Goal: Task Accomplishment & Management: Manage account settings

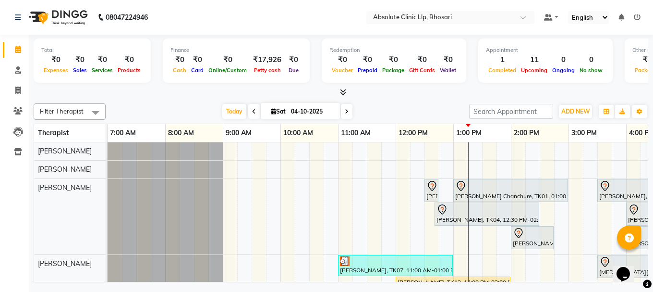
scroll to position [48, 152]
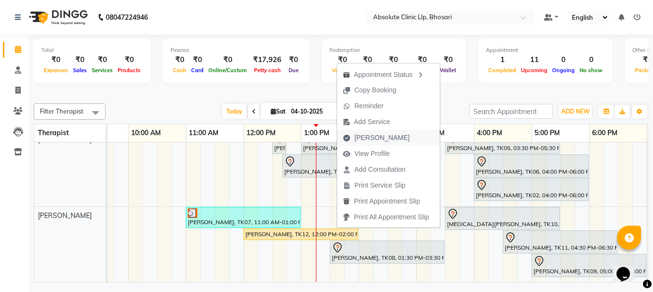
click at [362, 133] on span "[PERSON_NAME]" at bounding box center [382, 138] width 55 height 10
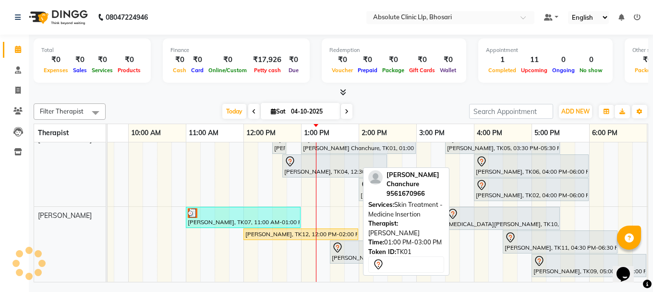
select select "service"
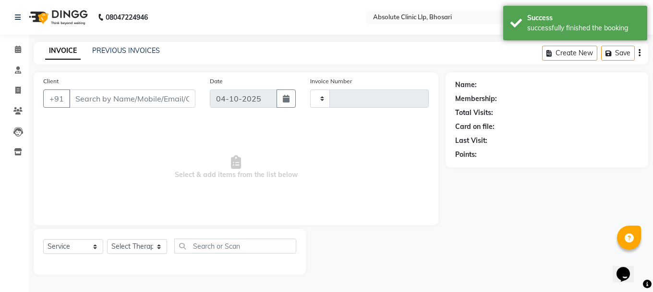
type input "2791"
select select "4706"
type input "9588429092"
select select "27987"
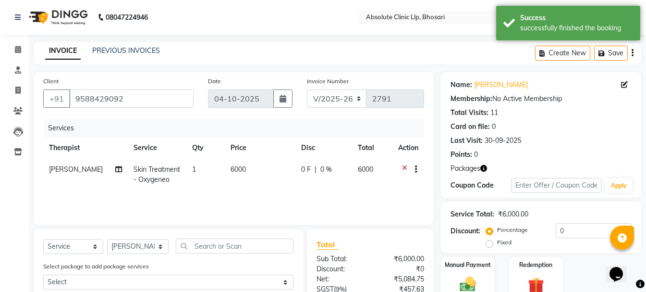
click at [401, 165] on div at bounding box center [408, 170] width 20 height 12
click at [403, 167] on icon at bounding box center [404, 170] width 5 height 12
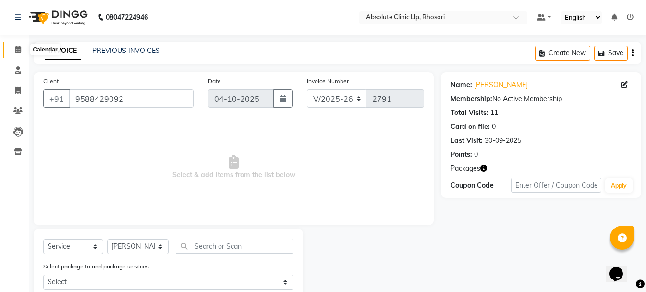
click at [22, 47] on span at bounding box center [18, 49] width 17 height 11
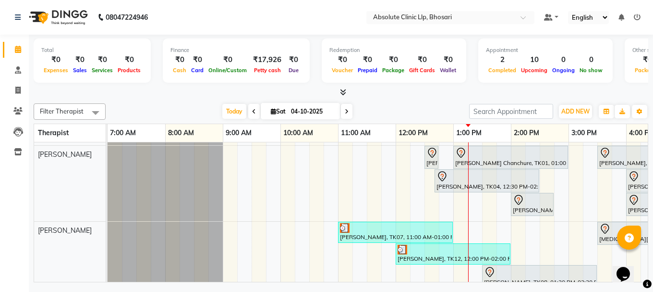
scroll to position [48, 0]
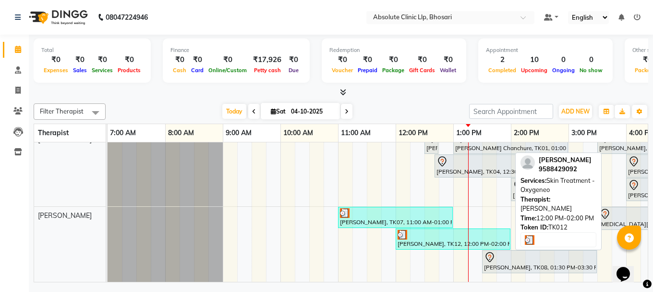
click at [422, 241] on div "[PERSON_NAME], TK12, 12:00 PM-02:00 PM, Skin Treatment - Oxygeneo" at bounding box center [453, 239] width 113 height 18
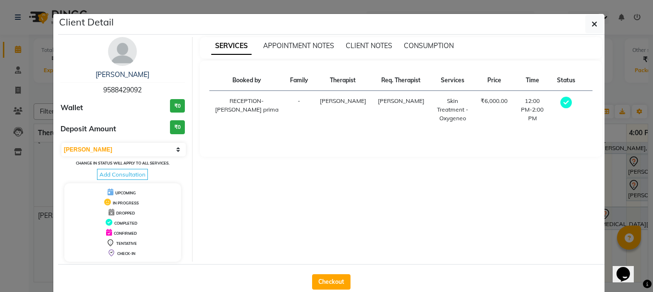
click at [436, 109] on div "Skin Treatment - Oxygeneo" at bounding box center [453, 110] width 34 height 26
click at [105, 150] on select "Select MARK DONE UPCOMING" at bounding box center [123, 149] width 124 height 13
click at [61, 143] on select "Select MARK DONE UPCOMING" at bounding box center [123, 149] width 124 height 13
click at [123, 214] on span "DROPPED" at bounding box center [125, 212] width 19 height 5
click at [147, 148] on select "Select MARK DONE UPCOMING" at bounding box center [123, 149] width 124 height 13
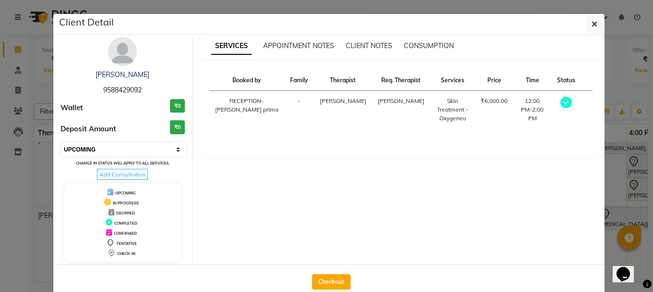
click at [61, 143] on select "Select MARK DONE UPCOMING" at bounding box center [123, 149] width 124 height 13
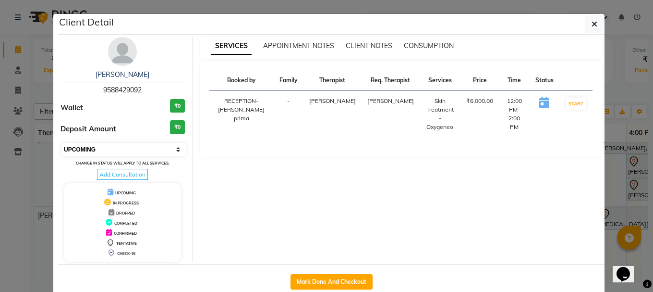
click at [173, 144] on select "Select IN SERVICE CONFIRMED TENTATIVE CHECK IN MARK DONE DROPPED UPCOMING" at bounding box center [123, 149] width 124 height 13
select select "7"
click at [61, 143] on select "Select IN SERVICE CONFIRMED TENTATIVE CHECK IN MARK DONE DROPPED UPCOMING" at bounding box center [123, 149] width 124 height 13
click at [586, 24] on button "button" at bounding box center [595, 24] width 18 height 18
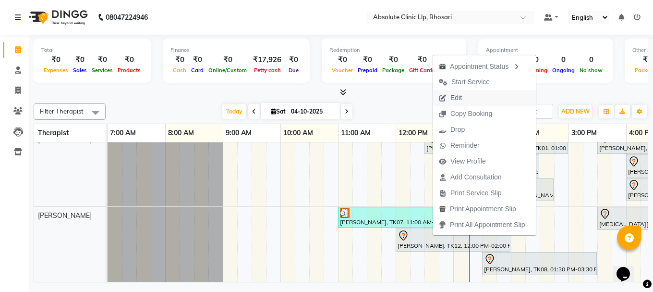
click at [453, 101] on span "Edit" at bounding box center [457, 98] width 12 height 10
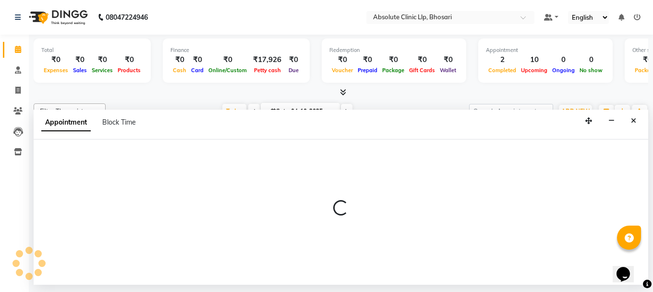
select select "tentative"
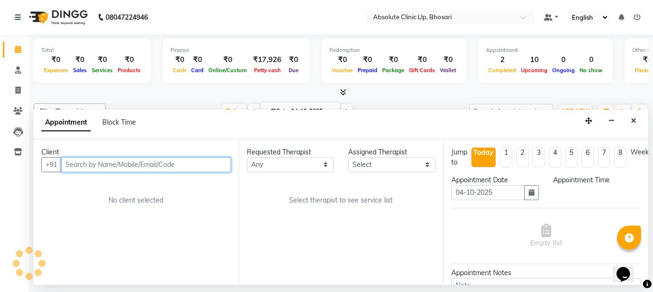
select select "27987"
select select "720"
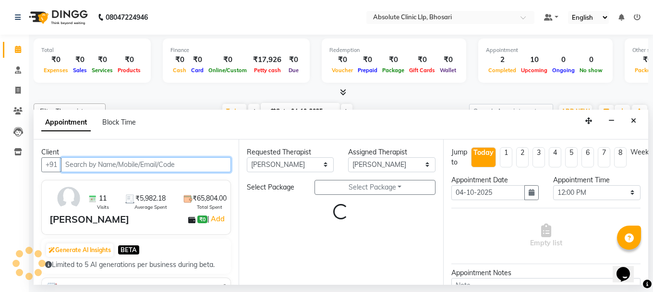
select select "2055"
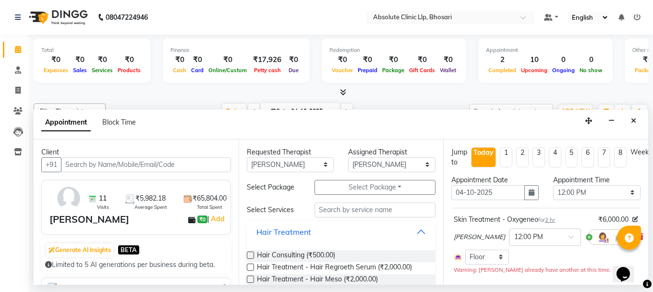
click at [412, 233] on button "Hair Treatment" at bounding box center [342, 231] width 182 height 17
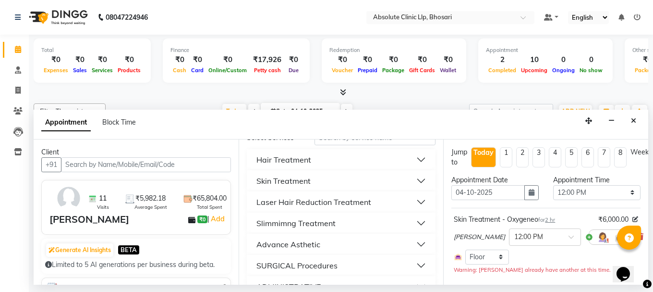
scroll to position [96, 0]
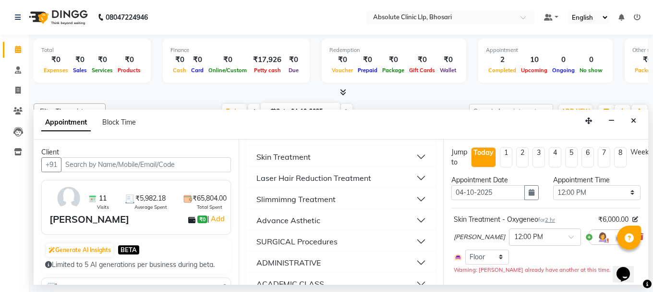
click at [415, 153] on button "Skin Treatment" at bounding box center [342, 156] width 182 height 17
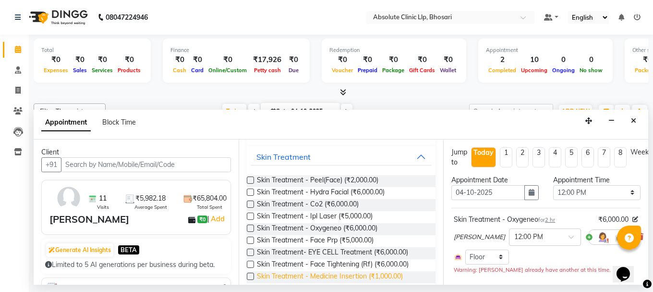
click at [378, 273] on span "Skin Treatment - Medicine Insertion (₹1,000.00)" at bounding box center [330, 277] width 146 height 12
checkbox input "false"
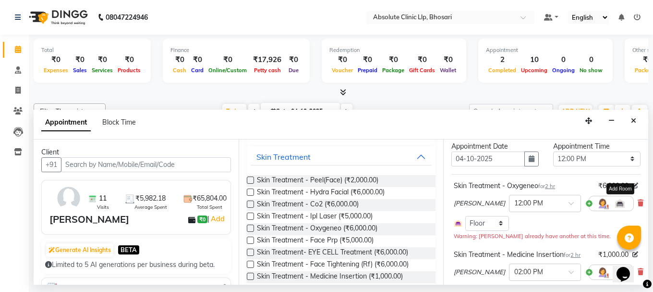
scroll to position [48, 0]
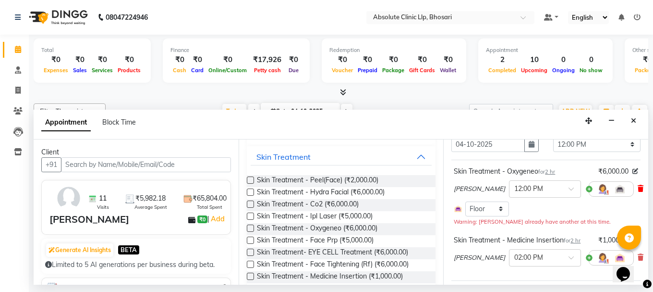
click at [638, 188] on icon at bounding box center [641, 188] width 6 height 7
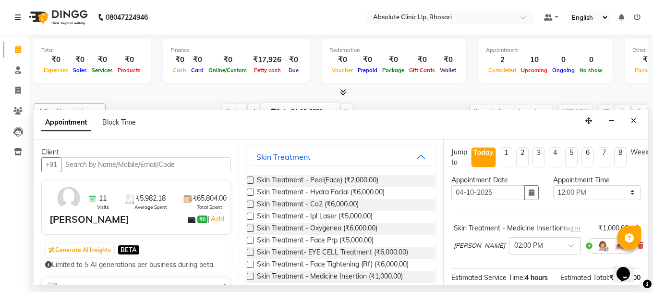
scroll to position [96, 0]
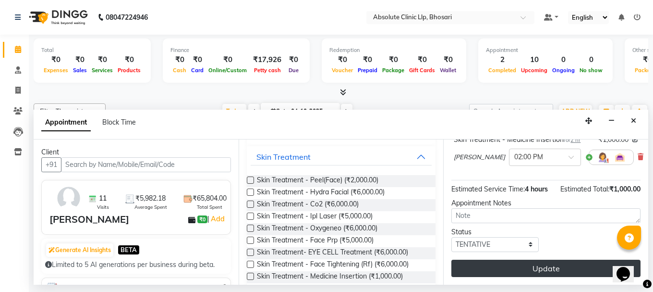
click at [504, 263] on button "Update" at bounding box center [546, 267] width 189 height 17
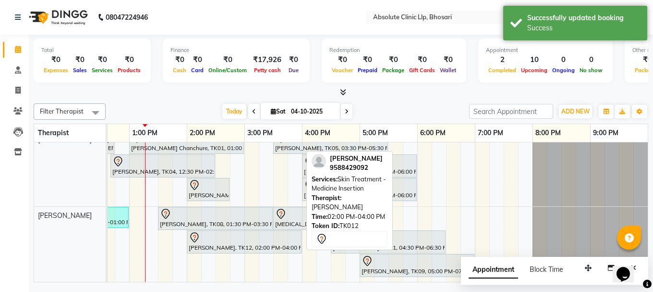
click at [259, 244] on div "[PERSON_NAME], TK12, 02:00 PM-04:00 PM, Skin Treatment - Medicine Insertion" at bounding box center [244, 242] width 113 height 20
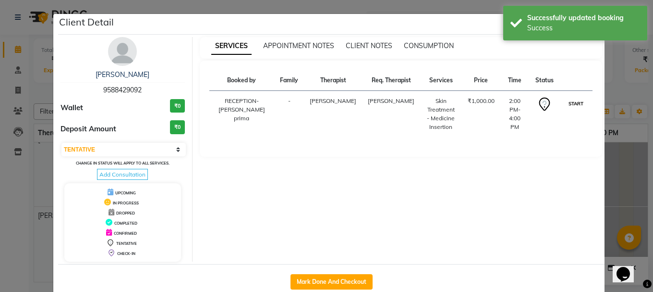
click at [570, 110] on button "START" at bounding box center [576, 104] width 20 height 12
select select "1"
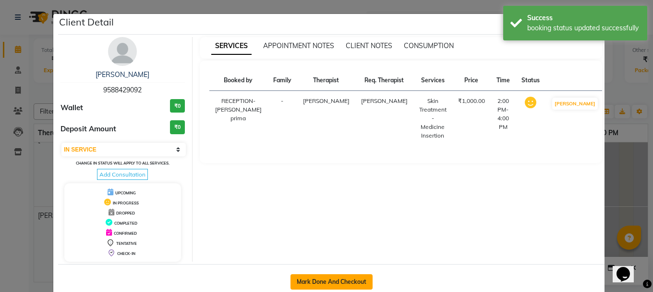
click at [345, 278] on button "Mark Done And Checkout" at bounding box center [332, 281] width 82 height 15
select select "service"
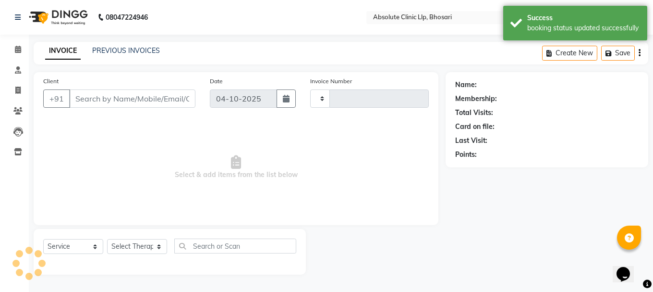
click at [345, 241] on button "Mark Done And Checkout" at bounding box center [332, 233] width 82 height 15
type input "2791"
select select "3"
select select "4706"
type input "9588429092"
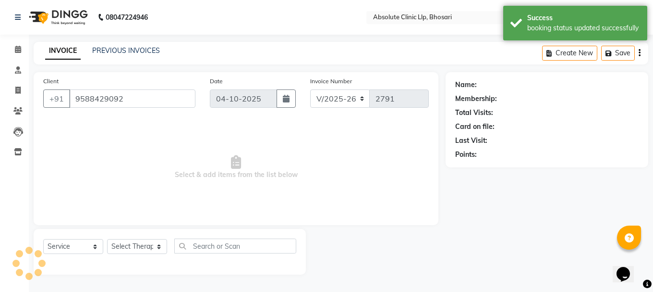
select select "27987"
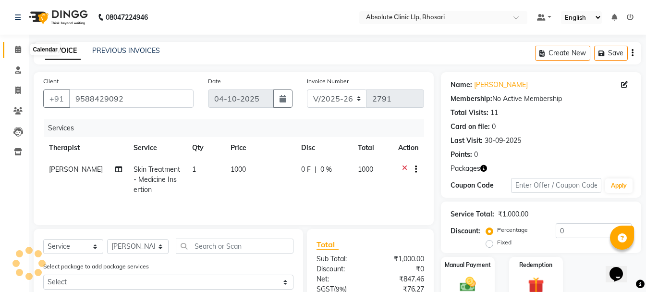
click at [21, 45] on span at bounding box center [18, 49] width 17 height 11
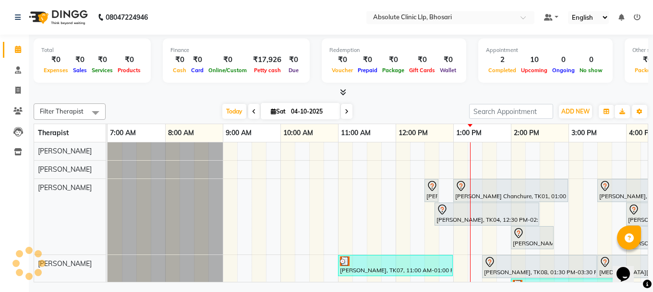
click at [276, 105] on span "[DATE]" at bounding box center [300, 111] width 79 height 16
click at [293, 112] on input "04-10-2025" at bounding box center [312, 111] width 48 height 14
select select "10"
select select "2025"
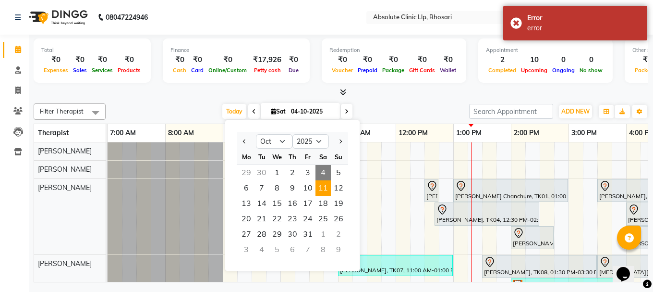
click at [323, 188] on span "11" at bounding box center [323, 187] width 15 height 15
type input "[DATE]"
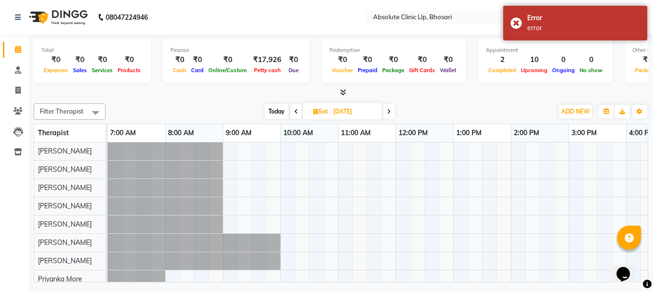
scroll to position [0, 324]
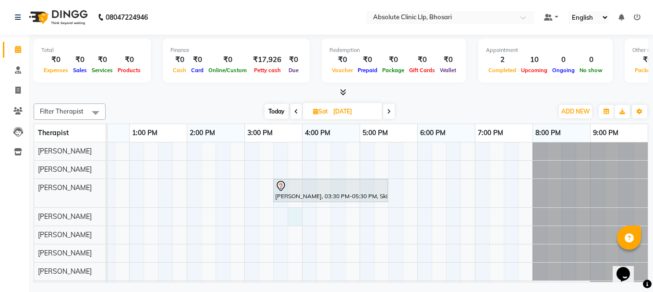
click at [302, 217] on div "[PERSON_NAME], 03:30 PM-05:30 PM, Skin Treatment - Medicine Insertion" at bounding box center [215, 238] width 865 height 193
select select "27987"
select select "945"
select select "tentative"
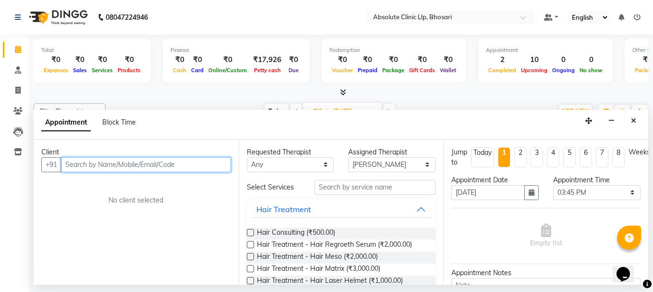
click at [209, 165] on input "text" at bounding box center [146, 164] width 170 height 15
type input "p"
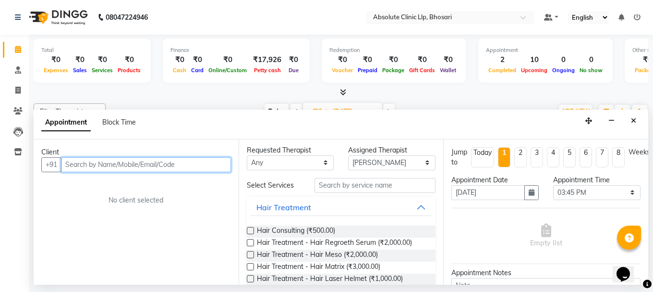
scroll to position [0, 0]
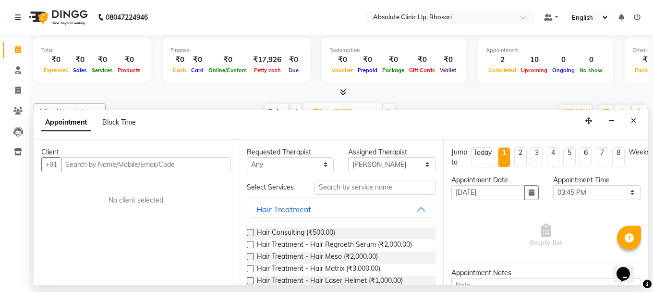
click at [343, 89] on icon at bounding box center [343, 91] width 6 height 7
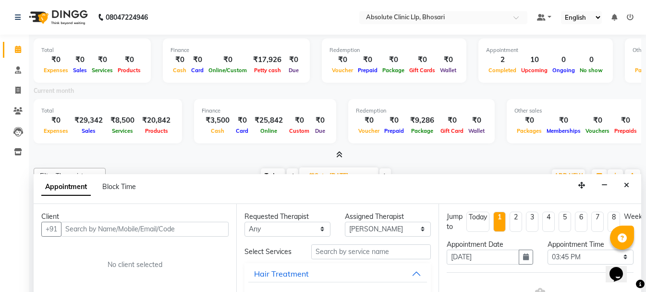
click at [327, 171] on span "[DATE]" at bounding box center [338, 175] width 79 height 16
click at [15, 70] on icon at bounding box center [18, 69] width 6 height 7
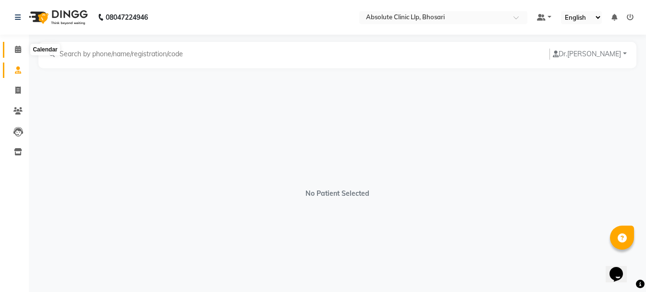
click at [17, 51] on icon at bounding box center [18, 49] width 6 height 7
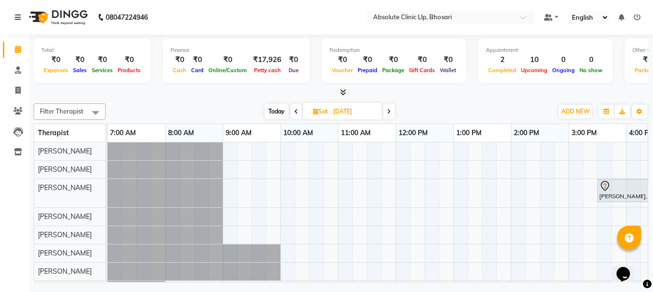
click at [274, 114] on span "Today" at bounding box center [277, 111] width 24 height 15
type input "04-10-2025"
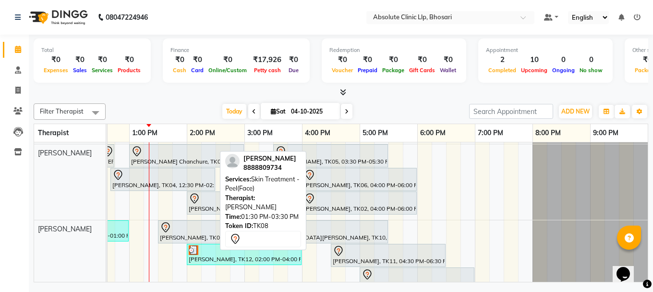
scroll to position [96, 0]
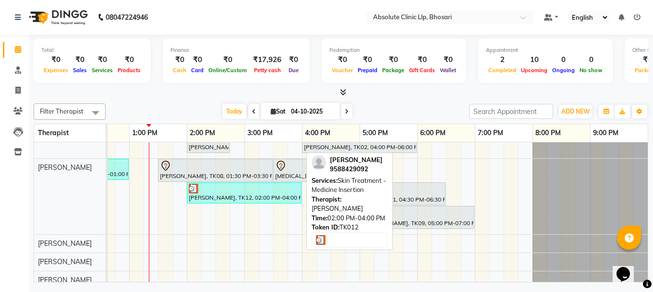
click at [220, 193] on div "[PERSON_NAME], TK12, 02:00 PM-04:00 PM, Skin Treatment - Medicine Insertion" at bounding box center [244, 193] width 113 height 18
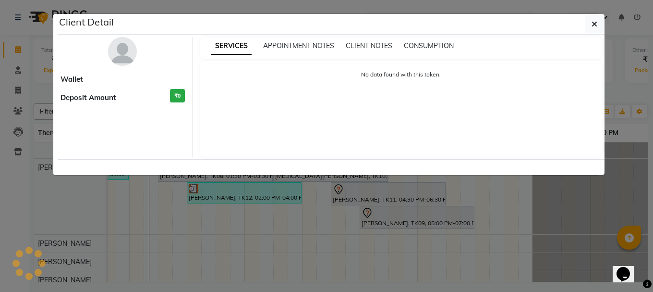
select select "3"
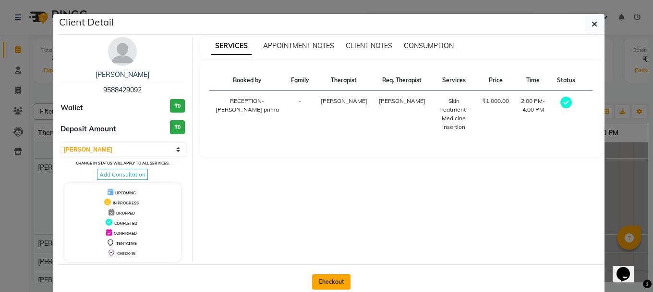
click at [318, 280] on button "Checkout" at bounding box center [331, 281] width 38 height 15
select select "4706"
select select "service"
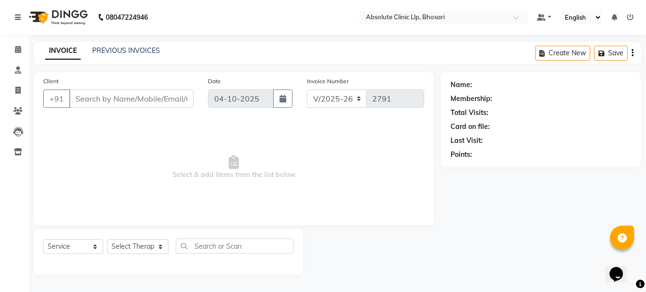
type input "9588429092"
select select "27987"
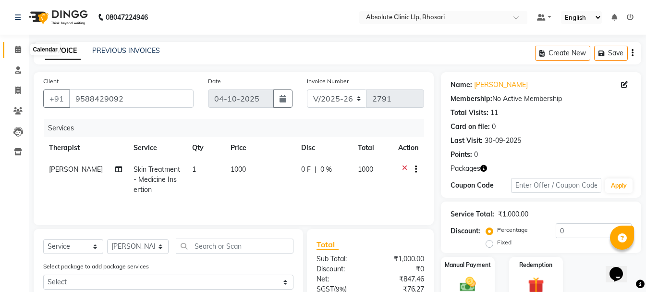
click at [16, 49] on icon at bounding box center [18, 49] width 6 height 7
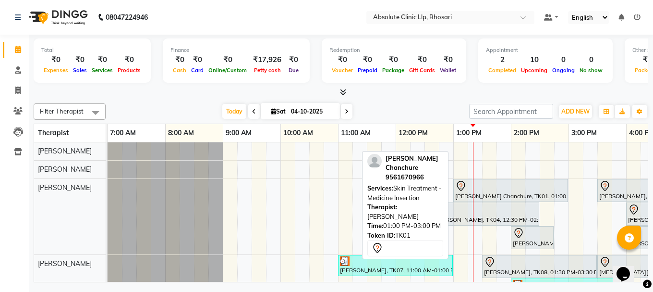
click at [496, 195] on div "[PERSON_NAME] Chanchure, TK01, 01:00 PM-03:00 PM, Skin Treatment - Medicine Ins…" at bounding box center [510, 190] width 113 height 20
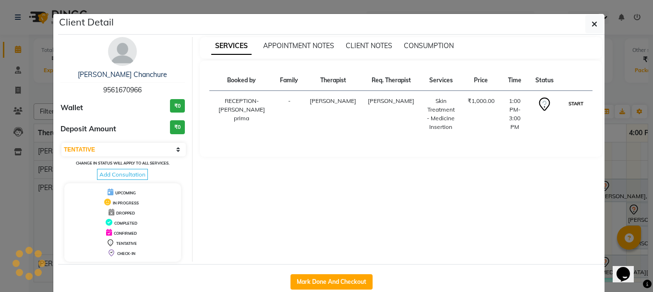
click at [569, 109] on button "START" at bounding box center [576, 104] width 20 height 12
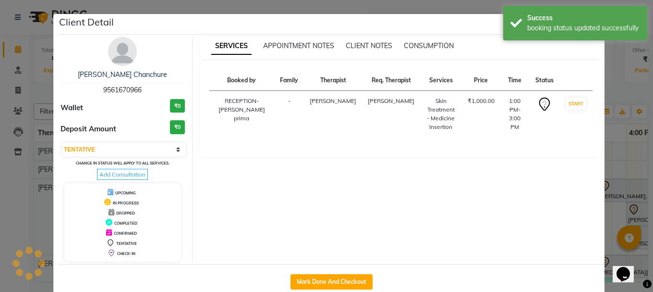
select select "1"
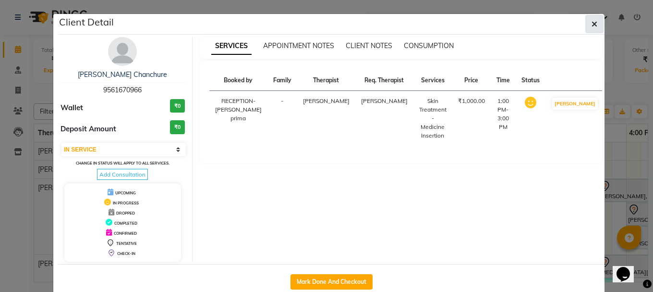
click at [588, 18] on button "button" at bounding box center [595, 24] width 18 height 18
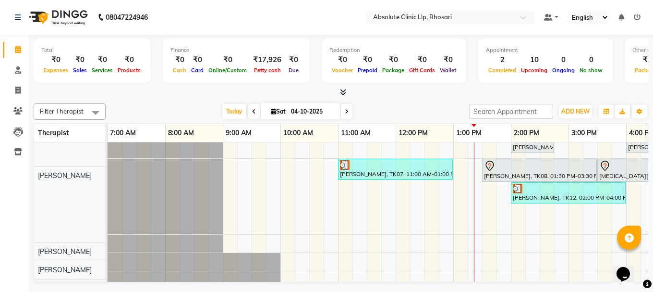
scroll to position [96, 0]
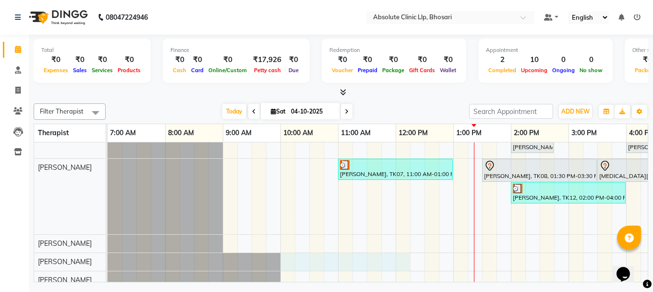
drag, startPoint x: 284, startPoint y: 268, endPoint x: 410, endPoint y: 213, distance: 137.3
click at [410, 213] on tr at bounding box center [540, 194] width 865 height 297
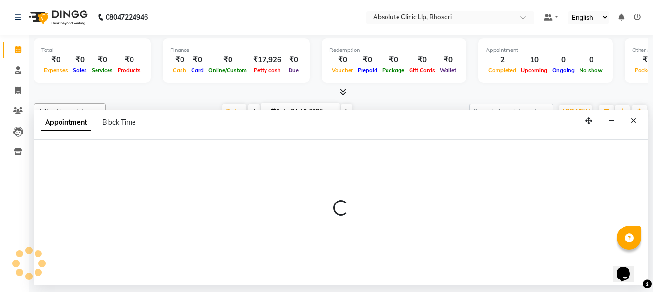
select select "28317"
select select "600"
select select "tentative"
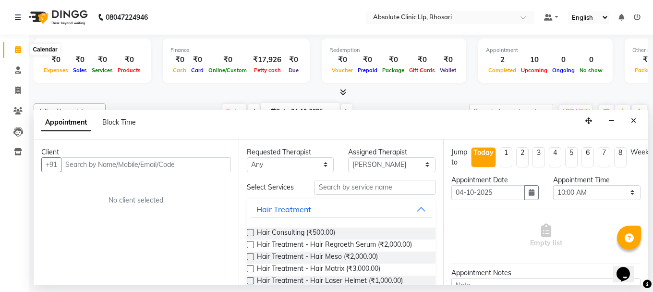
click at [21, 49] on icon at bounding box center [18, 49] width 6 height 7
click at [17, 73] on icon at bounding box center [18, 69] width 6 height 7
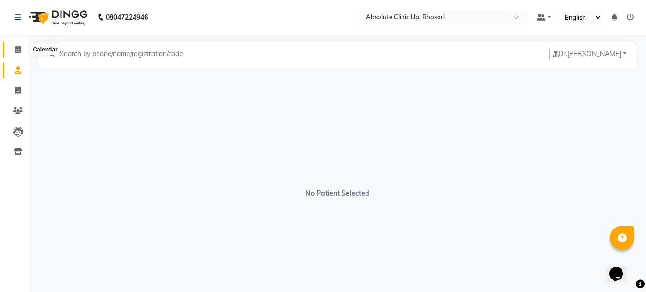
click at [17, 48] on icon at bounding box center [18, 49] width 6 height 7
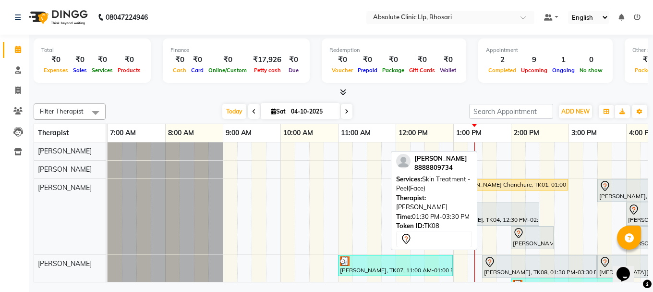
click at [501, 261] on div at bounding box center [539, 262] width 111 height 12
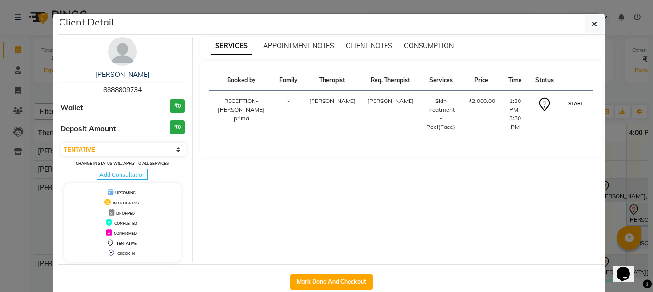
click at [569, 108] on button "START" at bounding box center [576, 104] width 20 height 12
select select "1"
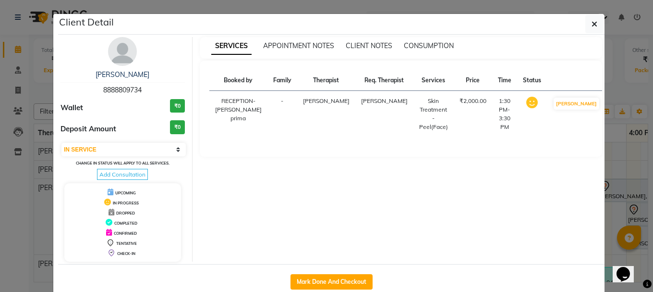
click at [581, 21] on div "Client Detail" at bounding box center [331, 24] width 547 height 21
click at [595, 35] on div "[PERSON_NAME] 8888809734 Wallet ₹0 Deposit Amount ₹0 Select IN SERVICE CONFIRME…" at bounding box center [331, 149] width 547 height 229
click at [595, 20] on button "button" at bounding box center [595, 24] width 18 height 18
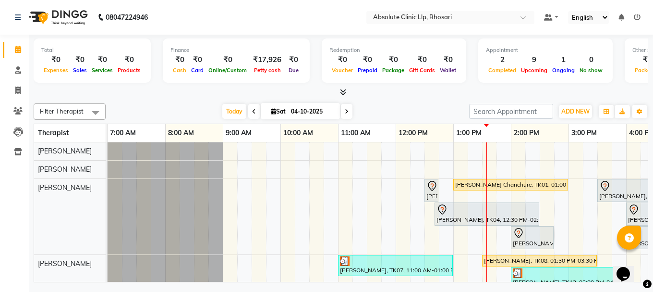
click at [392, 106] on div "[DATE] [DATE]" at bounding box center [288, 111] width 354 height 14
click at [284, 113] on span "Sat" at bounding box center [279, 111] width 20 height 7
select select "10"
select select "2025"
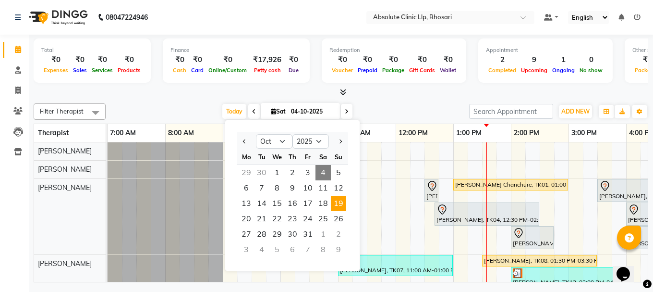
click at [340, 199] on span "19" at bounding box center [338, 203] width 15 height 15
type input "[DATE]"
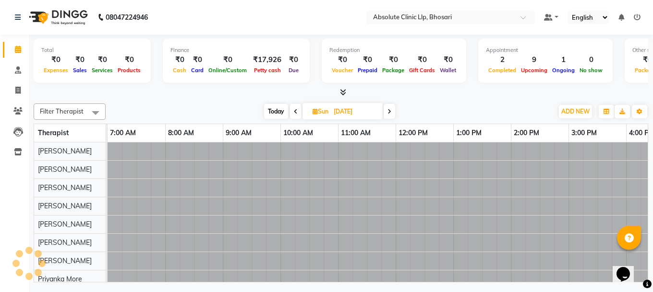
scroll to position [0, 324]
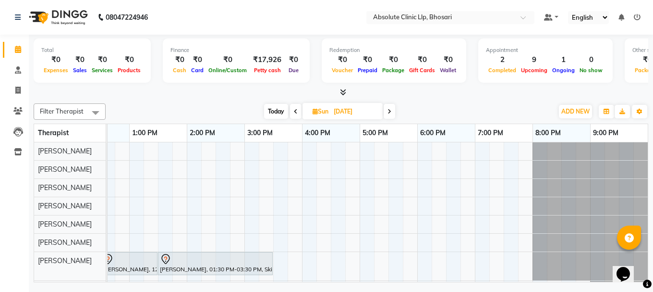
click at [247, 191] on div "[PERSON_NAME], 12:30 PM-01:30 PM, Scar-Subsession [PERSON_NAME], 01:30 PM-03:30…" at bounding box center [215, 238] width 865 height 193
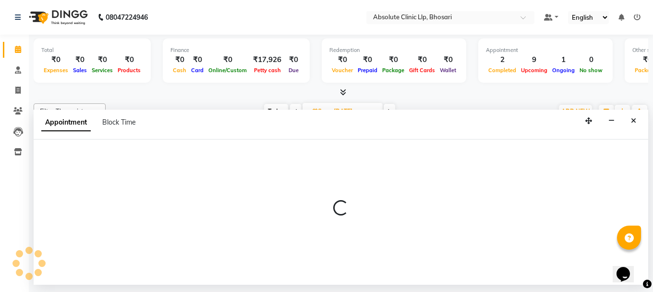
select select "27986"
select select "900"
select select "tentative"
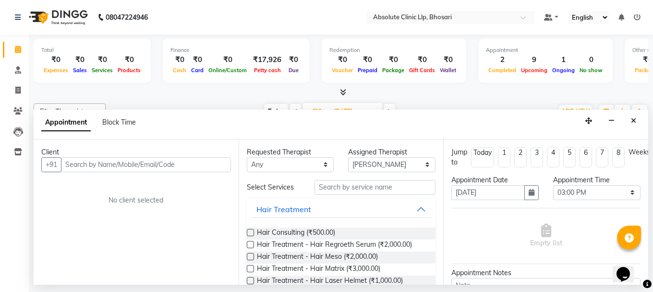
click at [208, 162] on input "text" at bounding box center [146, 164] width 170 height 15
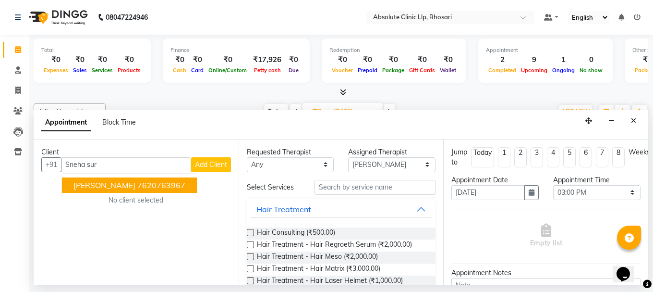
click at [174, 188] on ngb-highlight "7620763967" at bounding box center [161, 185] width 48 height 10
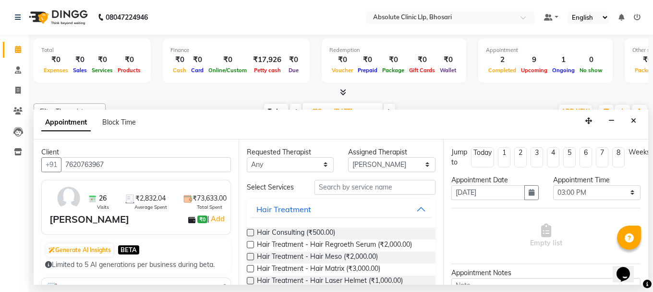
type input "7620763967"
click at [285, 164] on select "Any [PERSON_NAME] [PERSON_NAME] [PERSON_NAME] [PERSON_NAME] [PERSON_NAME] Priya…" at bounding box center [290, 164] width 87 height 15
select select "27986"
click at [247, 157] on select "Any [PERSON_NAME] [PERSON_NAME] [PERSON_NAME] [PERSON_NAME] [PERSON_NAME] Priya…" at bounding box center [290, 164] width 87 height 15
click at [415, 210] on button "Hair Treatment" at bounding box center [342, 208] width 182 height 17
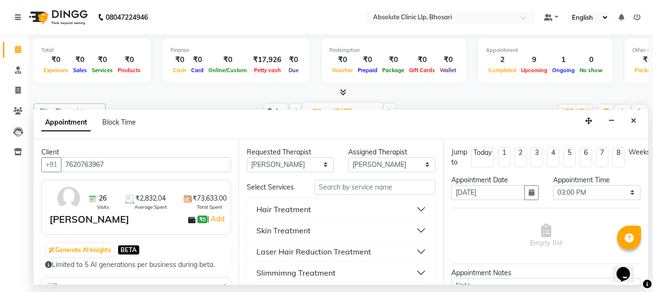
click at [413, 223] on button "Skin Treatment" at bounding box center [342, 229] width 182 height 17
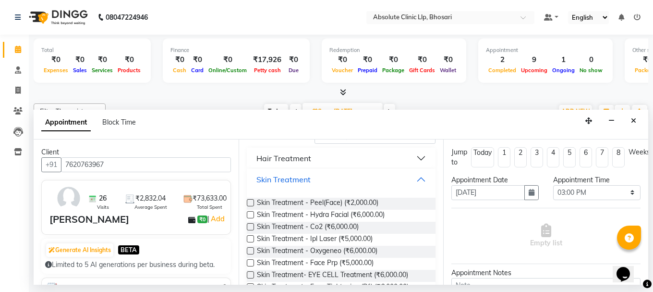
scroll to position [96, 0]
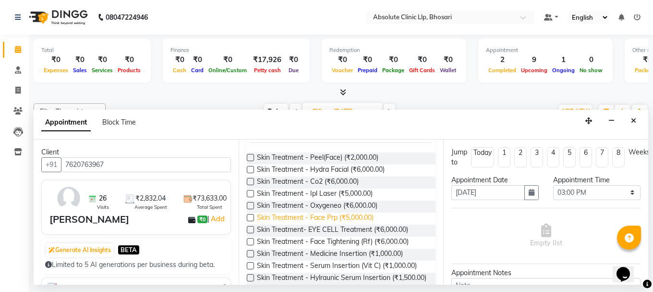
click at [359, 216] on span "Skin Treatment - Face Prp (₹5,000.00)" at bounding box center [315, 218] width 117 height 12
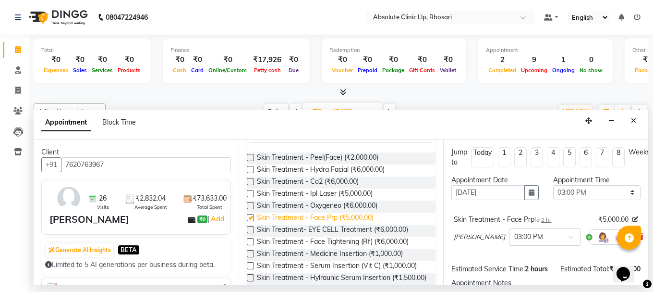
checkbox input "false"
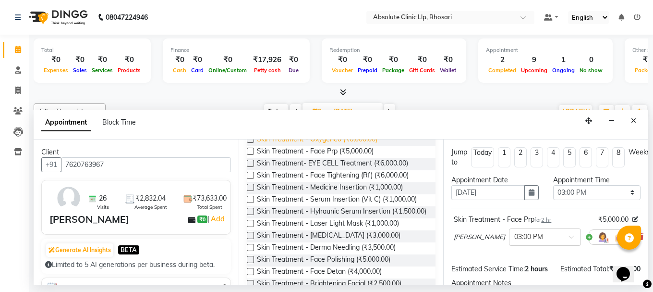
scroll to position [0, 0]
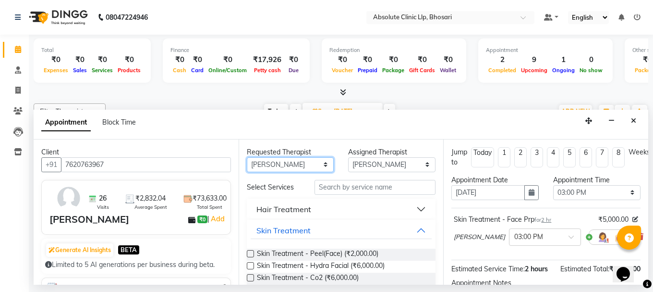
click at [313, 160] on select "Any [PERSON_NAME] [PERSON_NAME] [PERSON_NAME] [PERSON_NAME] [PERSON_NAME] Priya…" at bounding box center [290, 164] width 87 height 15
select select "28331"
click at [247, 157] on select "Any [PERSON_NAME] [PERSON_NAME] [PERSON_NAME] [PERSON_NAME] [PERSON_NAME] Priya…" at bounding box center [290, 164] width 87 height 15
select select "28331"
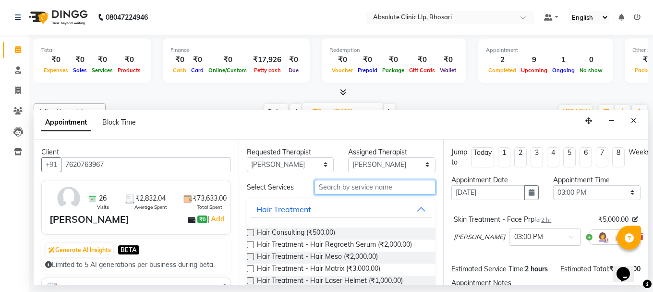
click at [347, 191] on input "text" at bounding box center [375, 187] width 121 height 15
type input "D"
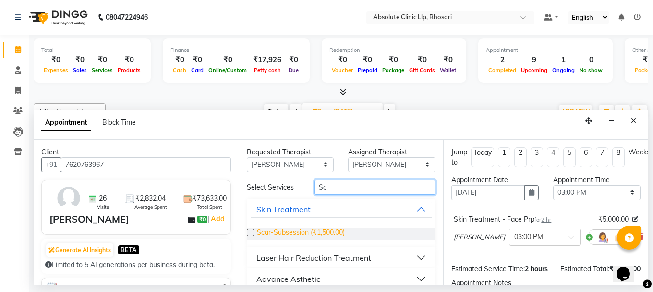
type input "Sc"
click at [335, 232] on span "Scar-Subsession (₹1,500.00)" at bounding box center [301, 233] width 88 height 12
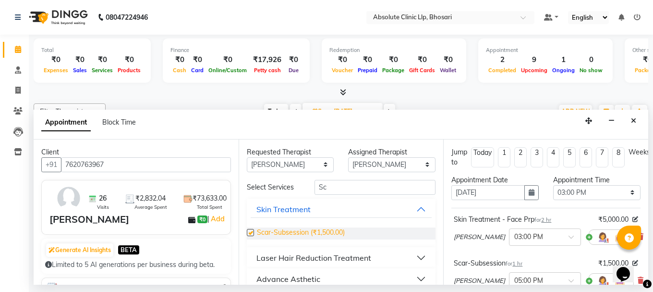
checkbox input "false"
click at [570, 191] on select "Select 08:00 AM 08:15 AM 08:30 AM 08:45 AM 09:00 AM 09:15 AM 09:30 AM 09:45 AM …" at bounding box center [596, 192] width 87 height 15
select select "750"
click at [553, 185] on select "Select 08:00 AM 08:15 AM 08:30 AM 08:45 AM 09:00 AM 09:15 AM 09:30 AM 09:45 AM …" at bounding box center [596, 192] width 87 height 15
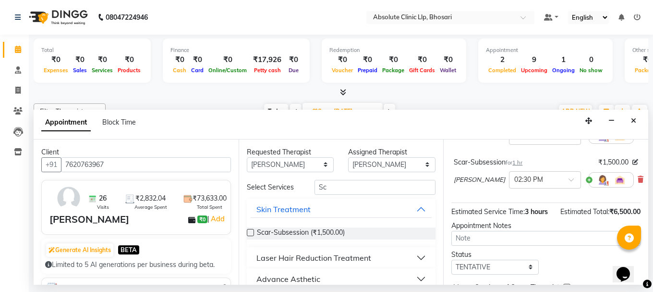
scroll to position [170, 0]
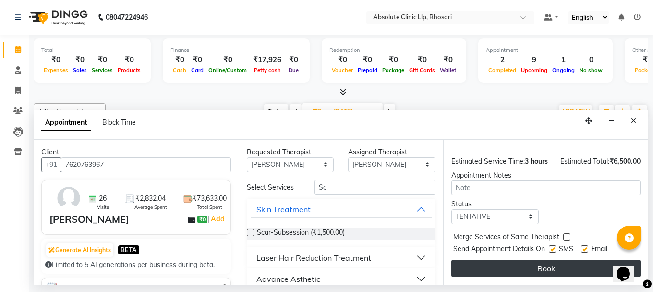
click at [528, 259] on button "Book" at bounding box center [546, 267] width 189 height 17
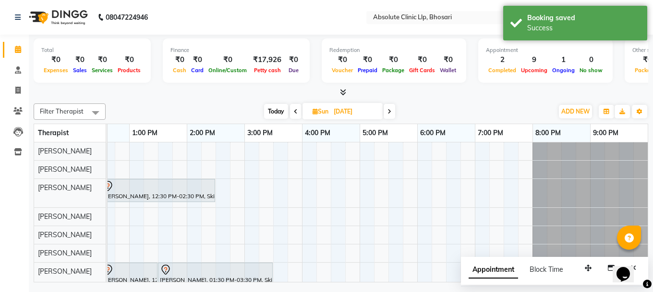
click at [308, 111] on span "[DATE]" at bounding box center [343, 111] width 80 height 16
click at [323, 108] on span "Sun" at bounding box center [320, 111] width 21 height 7
select select "10"
select select "2025"
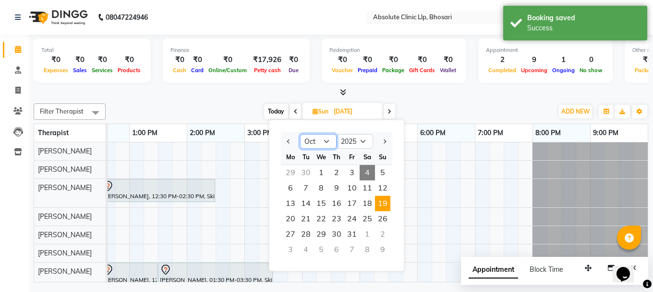
click at [325, 140] on select "Jan Feb Mar Apr May Jun [DATE] Aug Sep Oct Nov Dec" at bounding box center [318, 141] width 37 height 14
select select "9"
click at [300, 134] on select "Jan Feb Mar Apr May Jun [DATE] Aug Sep Oct Nov Dec" at bounding box center [318, 141] width 37 height 14
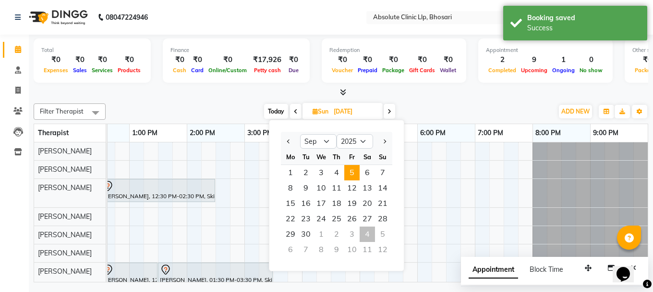
click at [349, 173] on span "5" at bounding box center [351, 172] width 15 height 15
type input "[DATE]"
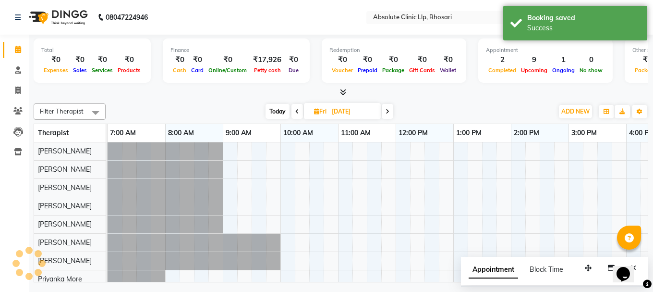
scroll to position [0, 324]
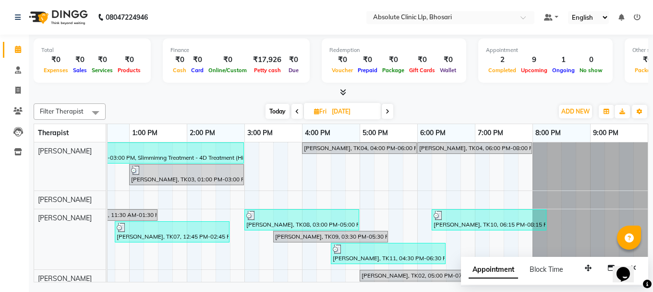
click at [328, 111] on span "Fri" at bounding box center [320, 111] width 17 height 7
select select "9"
select select "2025"
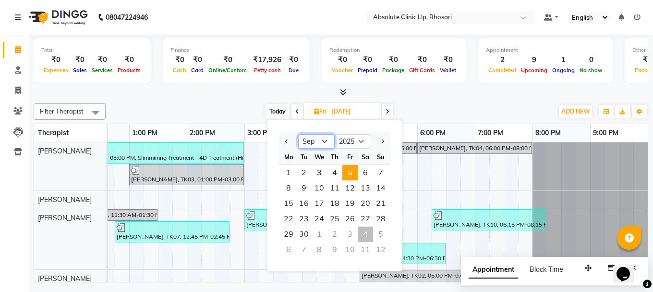
click at [321, 140] on select "Jan Feb Mar Apr May Jun [DATE] Aug Sep Oct Nov Dec" at bounding box center [316, 141] width 37 height 14
select select "10"
click at [298, 134] on select "Jan Feb Mar Apr May Jun [DATE] Aug Sep Oct Nov Dec" at bounding box center [316, 141] width 37 height 14
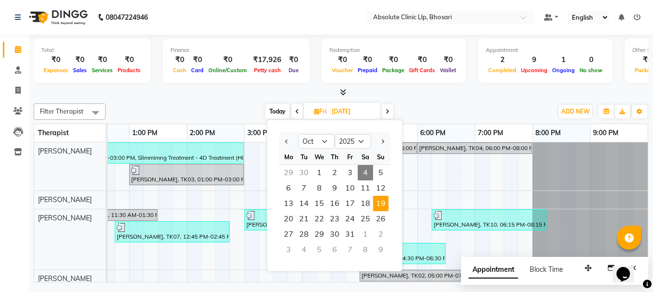
click at [382, 209] on span "19" at bounding box center [380, 203] width 15 height 15
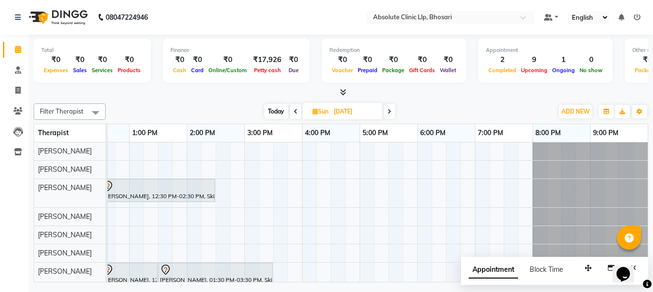
click at [283, 113] on span "Today" at bounding box center [276, 111] width 24 height 15
type input "04-10-2025"
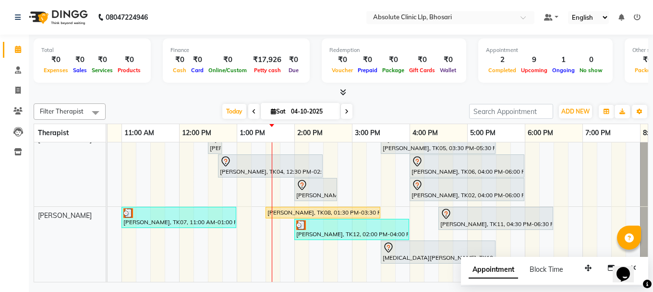
scroll to position [0, 0]
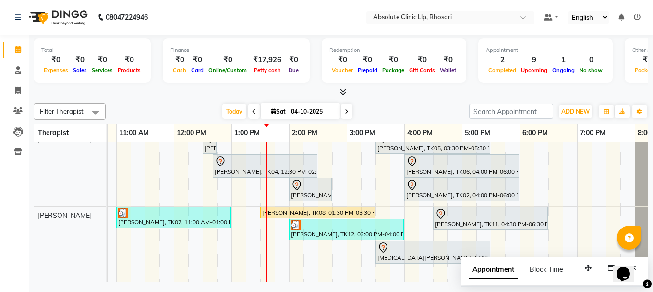
click at [320, 284] on div "Total ₹0 Expenses ₹0 Sales ₹0 Services ₹0 Products Finance ₹0 Cash ₹0 Card ₹0 O…" at bounding box center [341, 160] width 625 height 250
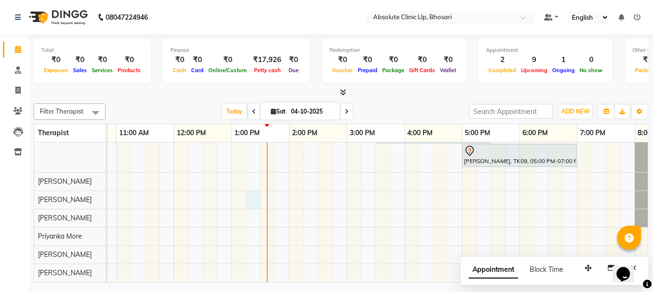
click at [247, 197] on div "shweta [PERSON_NAME], TK04, 12:30 PM-02:30 PM, DERMA PEN4 [PERSON_NAME] Chanchu…" at bounding box center [318, 127] width 865 height 307
select select "28317"
select select "795"
select select "tentative"
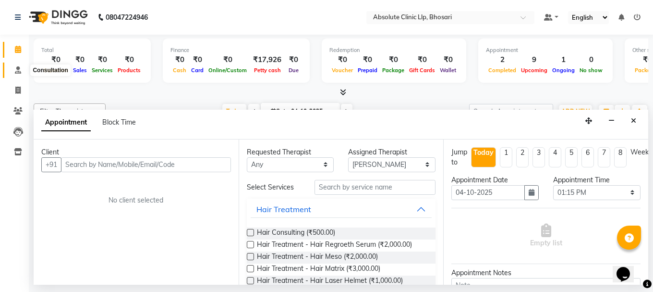
click at [16, 74] on span at bounding box center [18, 70] width 17 height 11
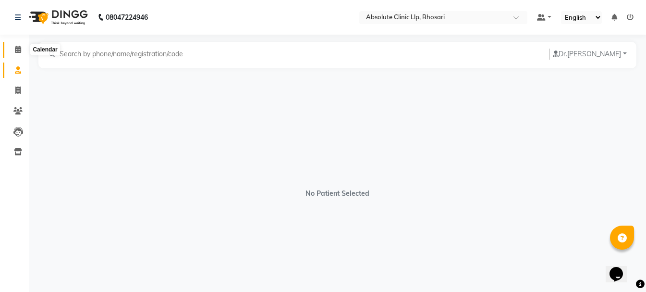
click at [18, 48] on icon at bounding box center [18, 49] width 6 height 7
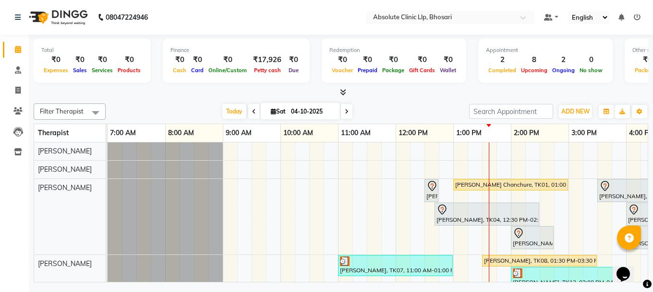
click at [299, 215] on div "shweta [PERSON_NAME], TK04, 12:30 PM-02:30 PM, DERMA PEN4 [PERSON_NAME] Chanchu…" at bounding box center [540, 295] width 865 height 307
select select "27986"
select select "tentative"
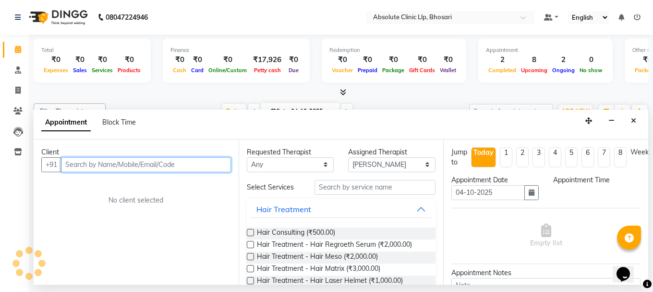
select select "615"
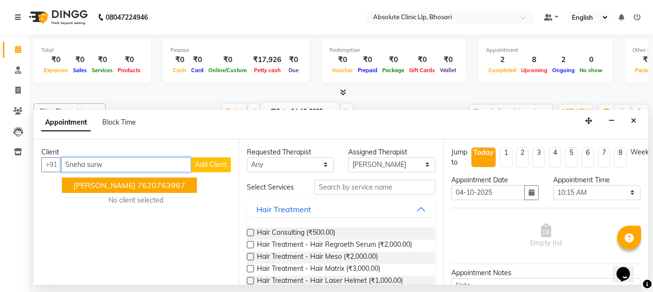
click at [153, 193] on ngb-typeahead-window "[PERSON_NAME] 7620763967" at bounding box center [129, 185] width 136 height 24
click at [156, 187] on ngb-highlight "7620763967" at bounding box center [161, 185] width 48 height 10
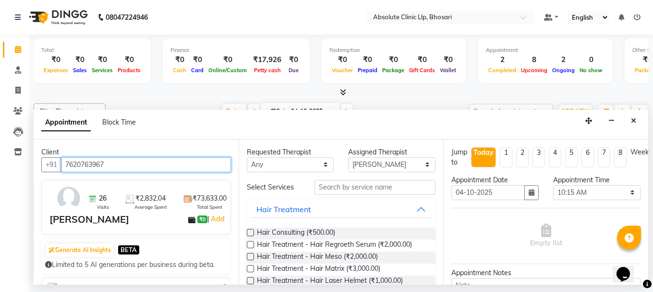
type input "7620763967"
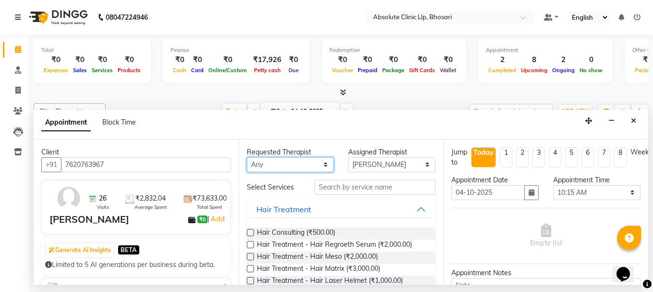
click at [270, 165] on select "Any [PERSON_NAME] [PERSON_NAME] [PERSON_NAME] [PERSON_NAME] [PERSON_NAME] Priya…" at bounding box center [290, 164] width 87 height 15
select select "27986"
click at [247, 157] on select "Any [PERSON_NAME] [PERSON_NAME] [PERSON_NAME] [PERSON_NAME] [PERSON_NAME] Priya…" at bounding box center [290, 164] width 87 height 15
click at [414, 206] on button "Hair Treatment" at bounding box center [342, 208] width 182 height 17
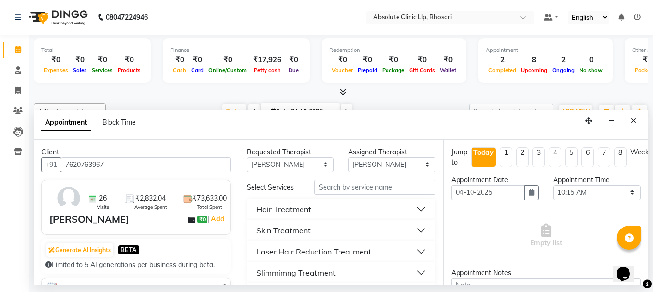
click at [414, 227] on button "Skin Treatment" at bounding box center [342, 229] width 182 height 17
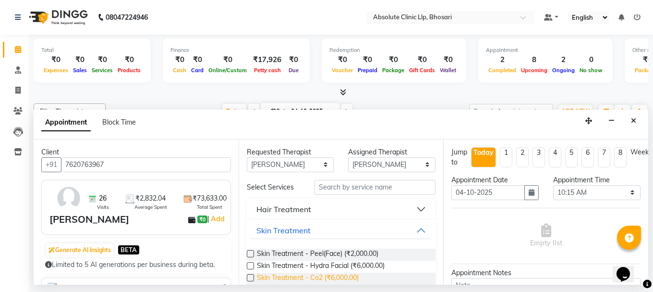
click at [356, 277] on span "Skin Treatment - Co2 (₹6,000.00)" at bounding box center [308, 278] width 102 height 12
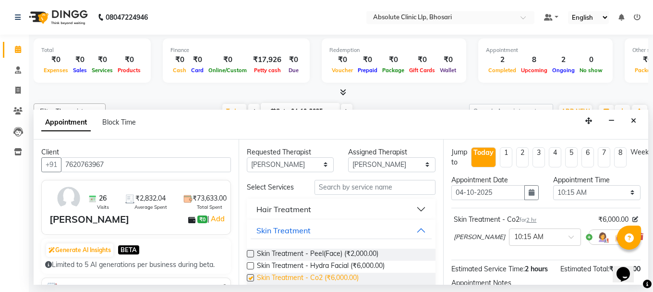
checkbox input "false"
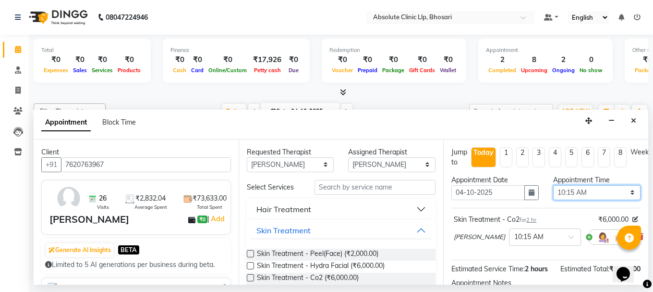
click at [614, 195] on select "Select 08:00 AM 08:15 AM 08:30 AM 08:45 AM 09:00 AM 09:15 AM 09:30 AM 09:45 AM …" at bounding box center [596, 192] width 87 height 15
select select "750"
click at [553, 185] on select "Select 08:00 AM 08:15 AM 08:30 AM 08:45 AM 09:00 AM 09:15 AM 09:30 AM 09:45 AM …" at bounding box center [596, 192] width 87 height 15
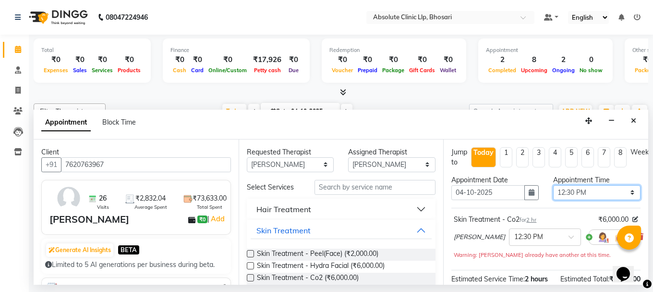
scroll to position [135, 0]
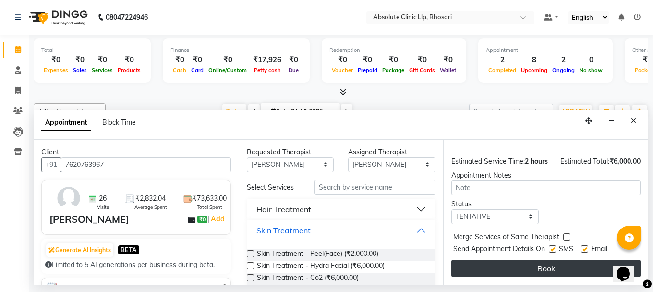
click at [558, 259] on button "Book" at bounding box center [546, 267] width 189 height 17
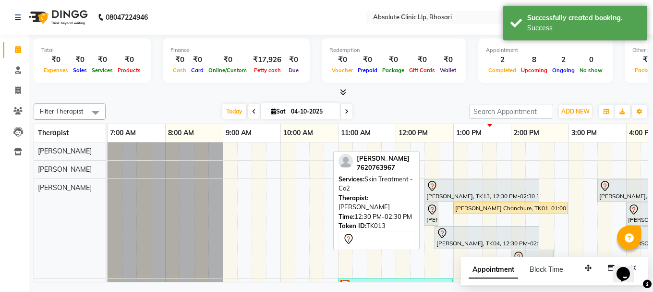
click at [439, 188] on div at bounding box center [482, 186] width 111 height 12
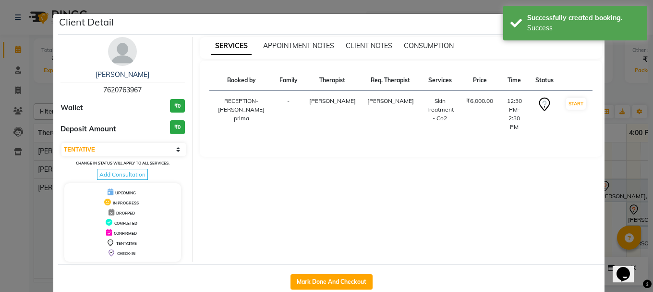
click at [575, 105] on td "START" at bounding box center [576, 114] width 33 height 47
click at [573, 110] on button "START" at bounding box center [576, 104] width 20 height 12
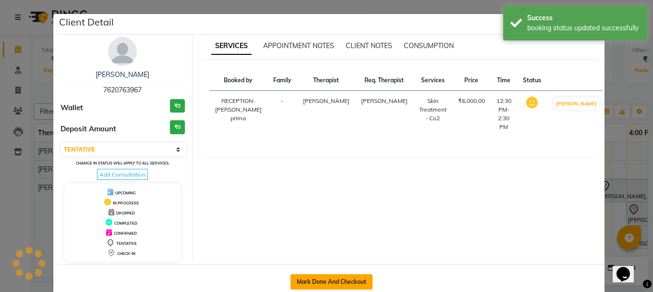
select select "1"
click at [329, 282] on button "Mark Done And Checkout" at bounding box center [332, 281] width 82 height 15
select select "4706"
select select "service"
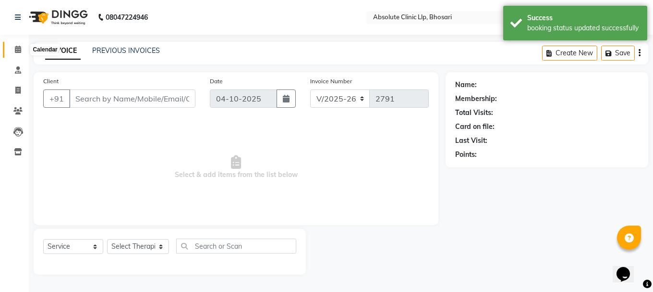
type input "7620763967"
select select "27986"
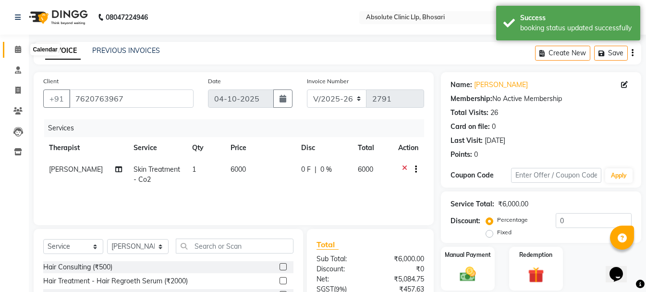
click at [16, 46] on icon at bounding box center [18, 49] width 6 height 7
